Goal: Task Accomplishment & Management: Complete application form

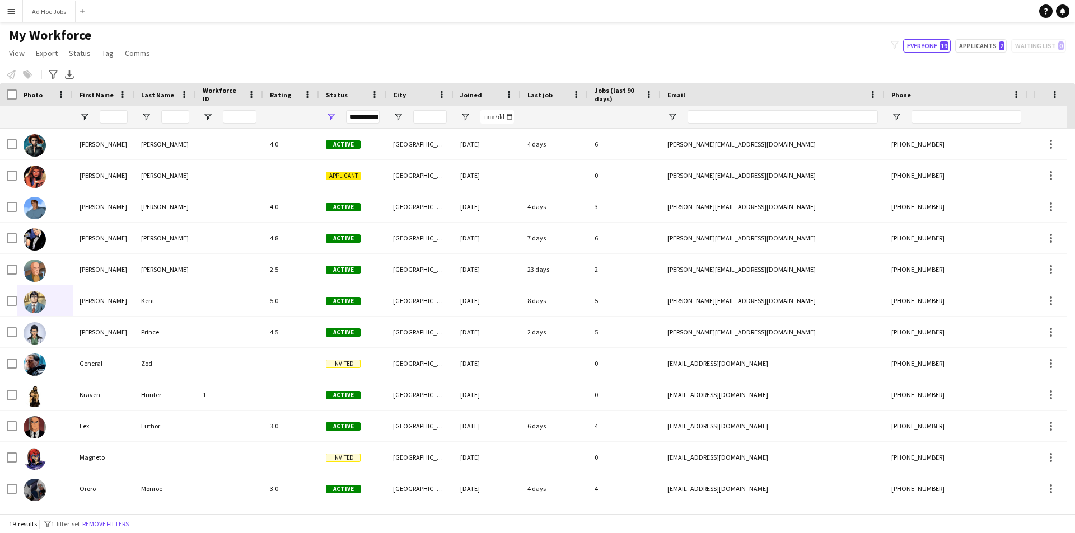
scroll to position [219, 0]
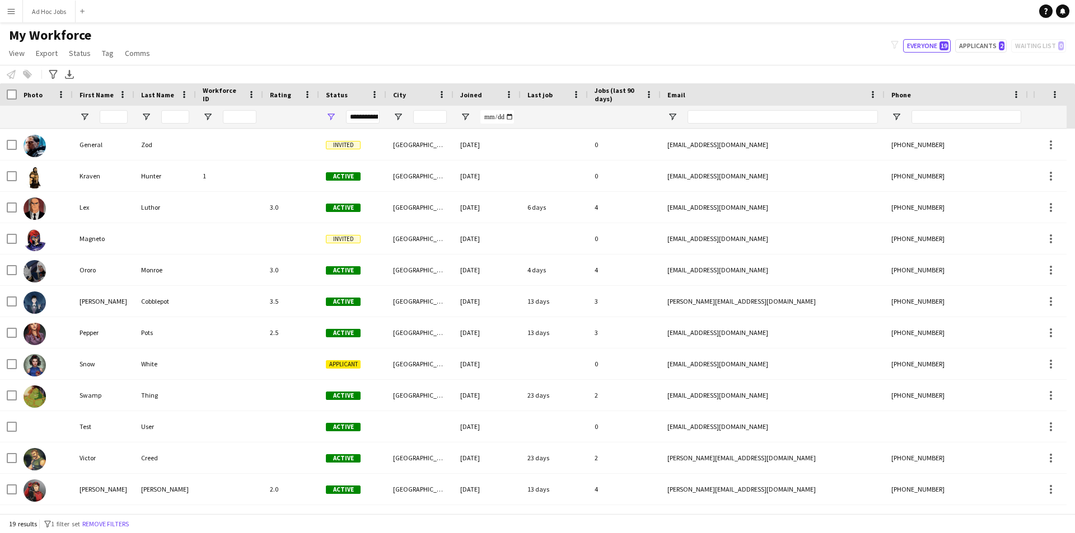
click at [16, 6] on button "Menu" at bounding box center [11, 11] width 22 height 22
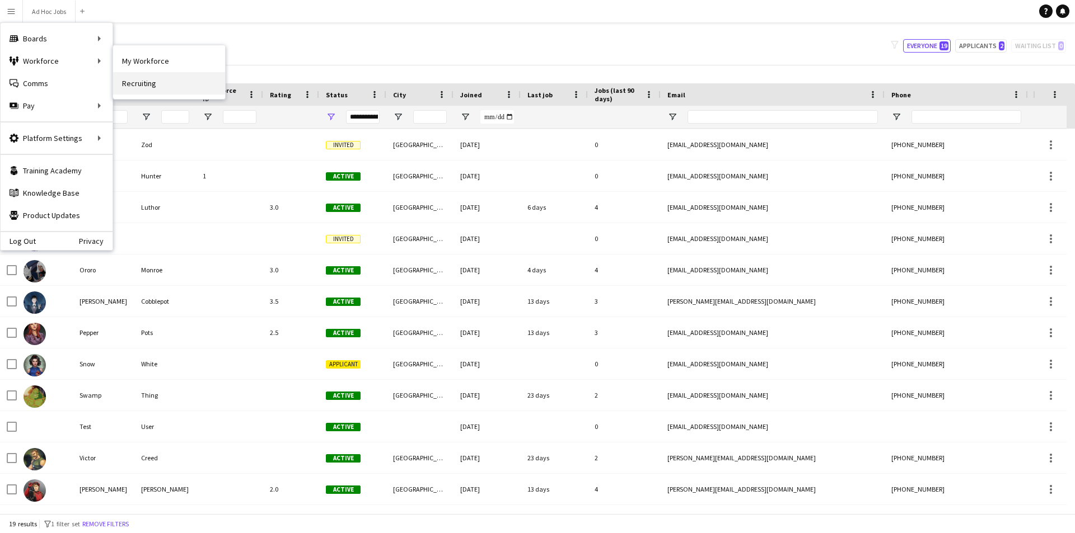
click at [147, 84] on link "Recruiting" at bounding box center [169, 83] width 112 height 22
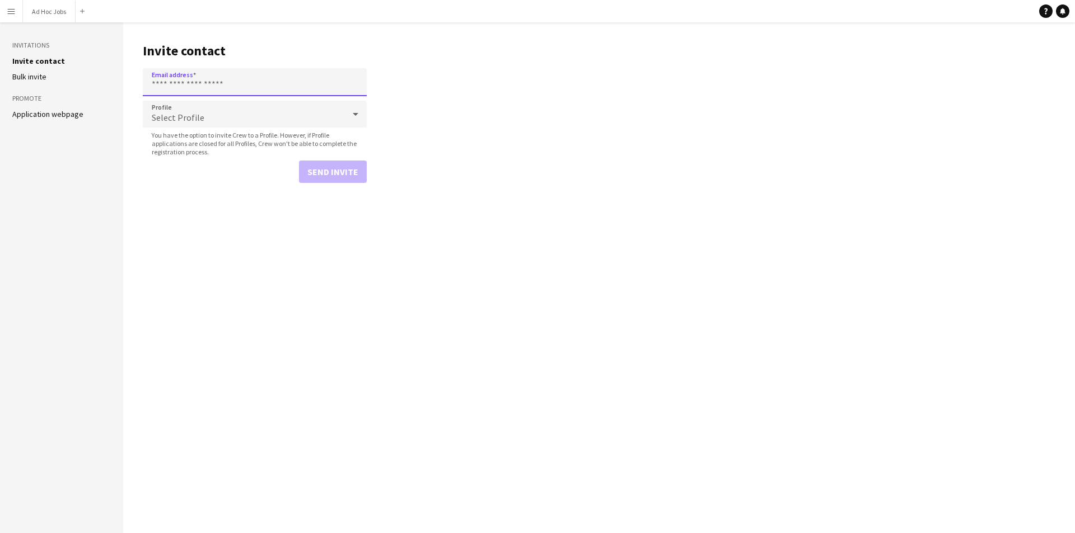
click at [236, 75] on input "Email address" at bounding box center [255, 82] width 224 height 28
click at [165, 114] on div "Select Profile" at bounding box center [243, 114] width 201 height 27
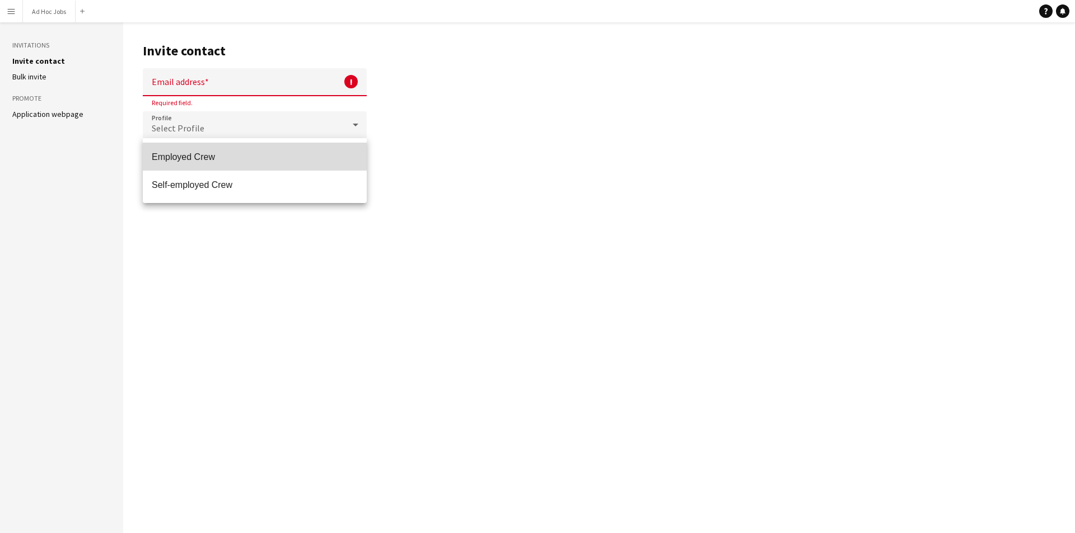
click at [191, 160] on span "Employed Crew" at bounding box center [255, 157] width 206 height 11
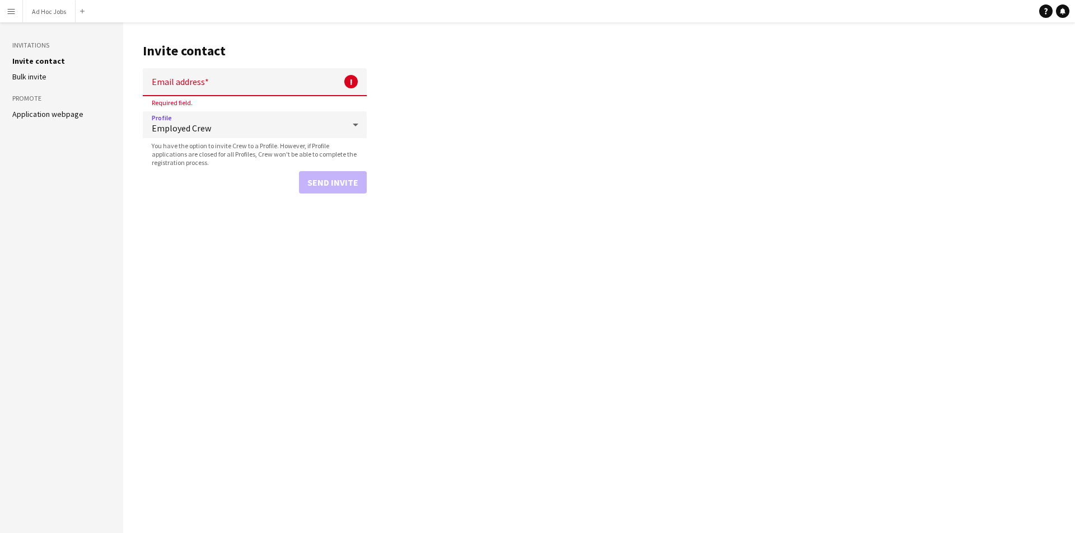
click at [211, 133] on span "Employed Crew" at bounding box center [248, 128] width 193 height 11
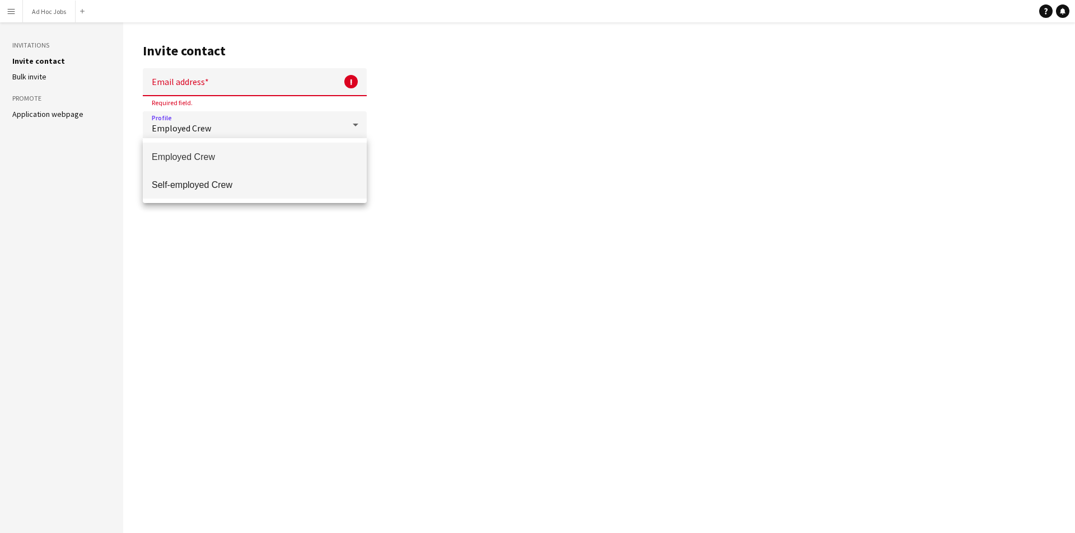
click at [206, 195] on mat-option "Self-employed Crew" at bounding box center [255, 185] width 224 height 28
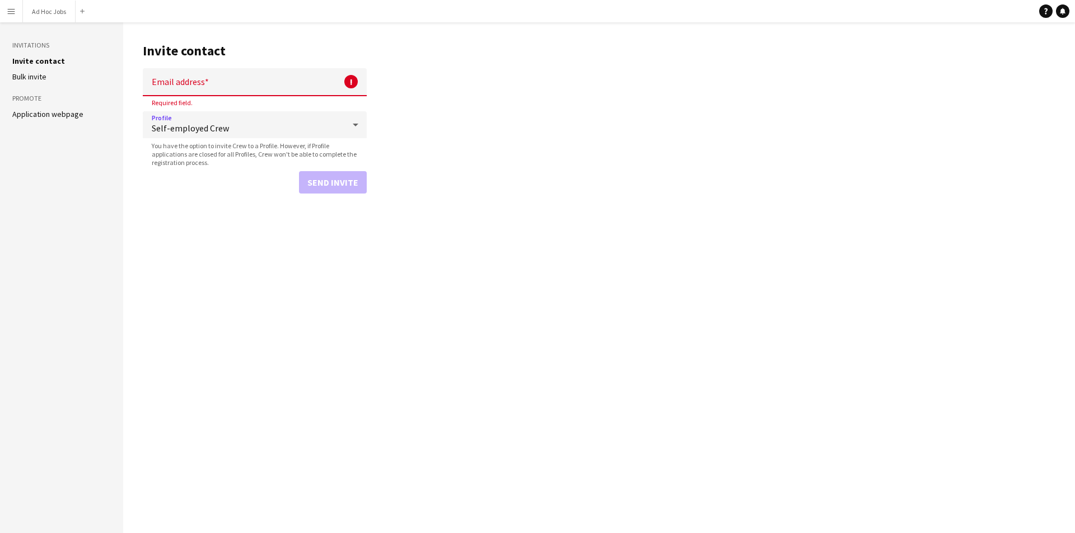
click at [243, 132] on span "Self-employed Crew" at bounding box center [248, 128] width 193 height 11
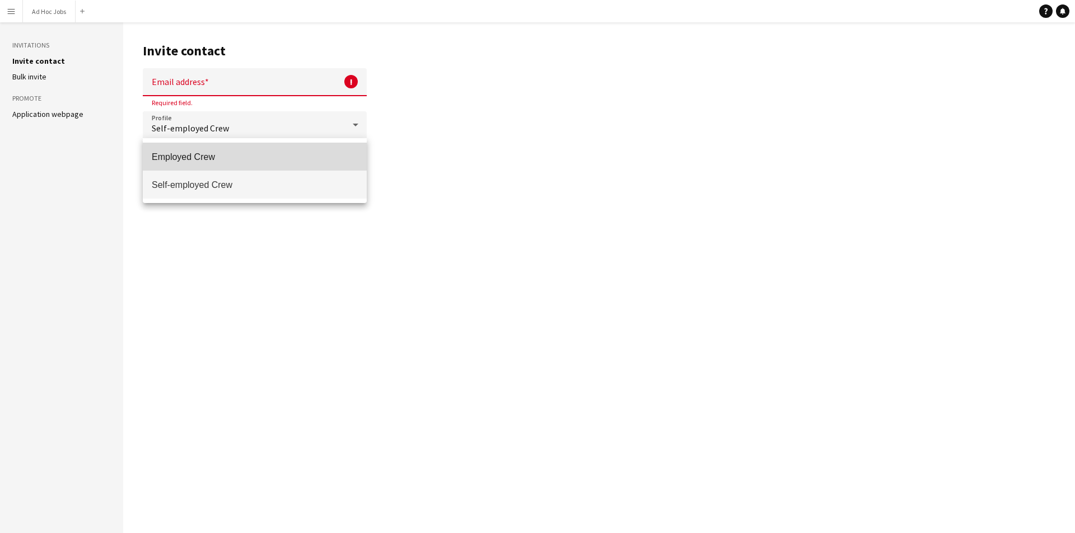
click at [227, 159] on span "Employed Crew" at bounding box center [255, 157] width 206 height 11
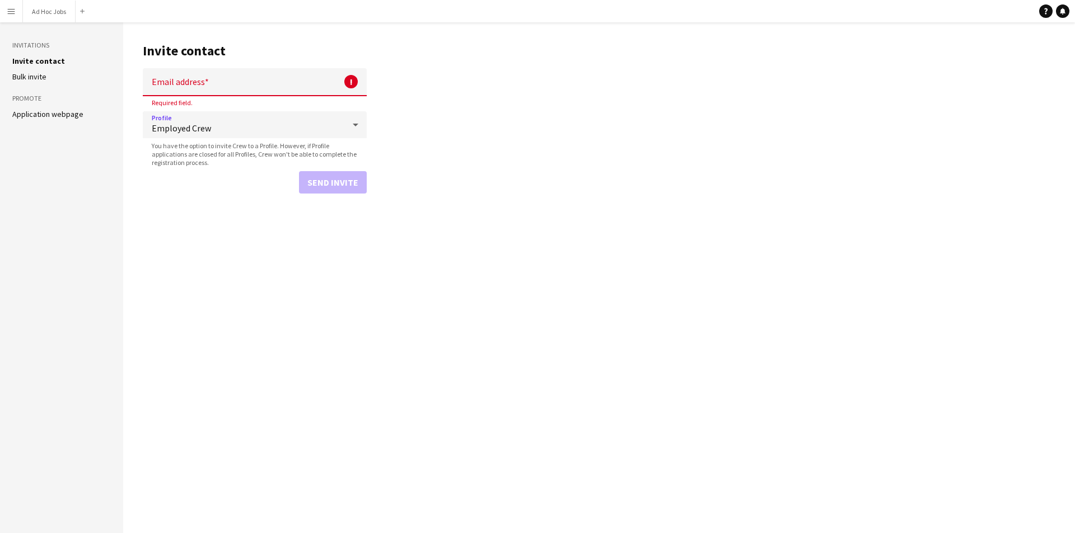
click at [223, 88] on input "Email address" at bounding box center [255, 82] width 224 height 28
